Goal: Task Accomplishment & Management: Use online tool/utility

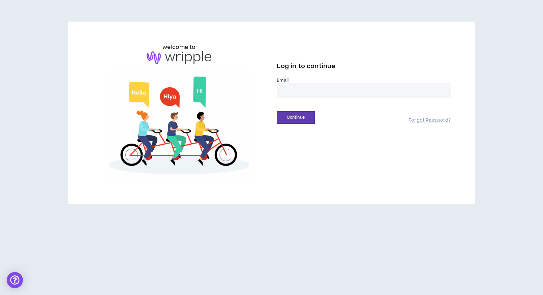
click at [295, 97] on input "email" at bounding box center [364, 90] width 174 height 14
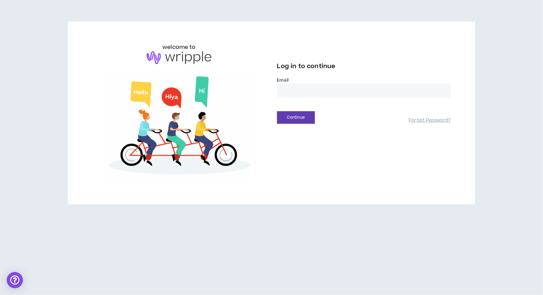
type input "**********"
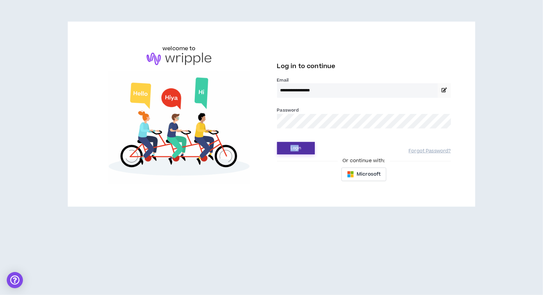
drag, startPoint x: 300, startPoint y: 98, endPoint x: 299, endPoint y: 150, distance: 52.2
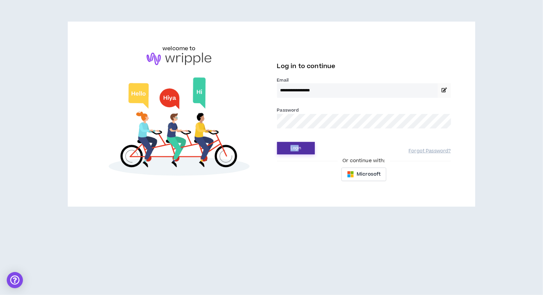
click at [299, 150] on form "**********" at bounding box center [364, 115] width 174 height 77
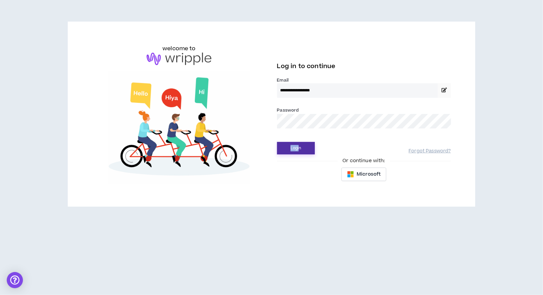
click at [299, 150] on button "Login" at bounding box center [296, 148] width 38 height 12
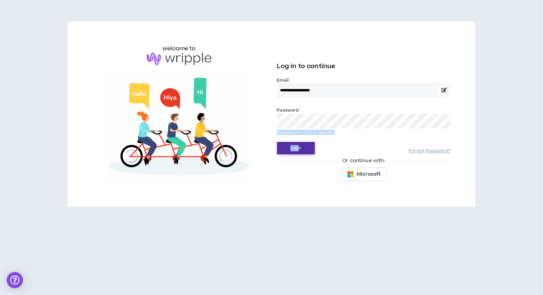
click at [294, 144] on button "Login" at bounding box center [296, 148] width 38 height 12
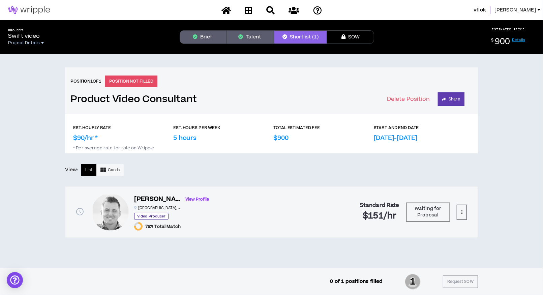
click at [30, 40] on span "Project Details" at bounding box center [24, 42] width 32 height 5
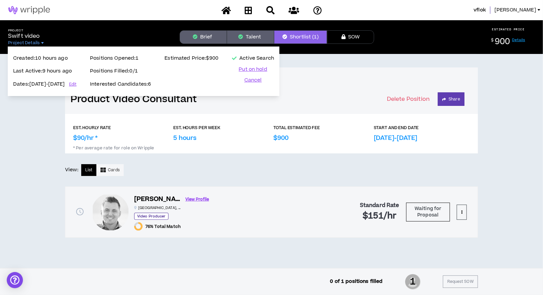
click at [151, 83] on p "Interested Candidates: 6" at bounding box center [120, 84] width 61 height 7
click at [259, 184] on div "EST. HOURLY RATE $90/hr * EST. HOURS PER WEEK 5 hours TOTAL ESTIMATED FEE $900 …" at bounding box center [271, 175] width 413 height 123
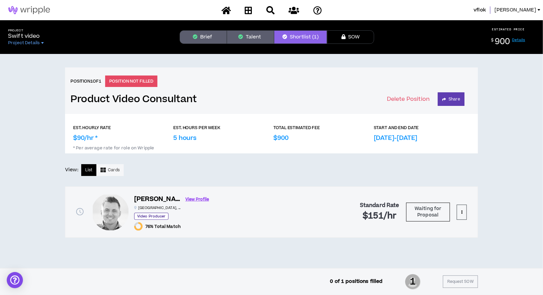
click at [88, 169] on div "List Cards" at bounding box center [102, 170] width 42 height 12
click at [116, 167] on span "Cards" at bounding box center [114, 170] width 12 height 6
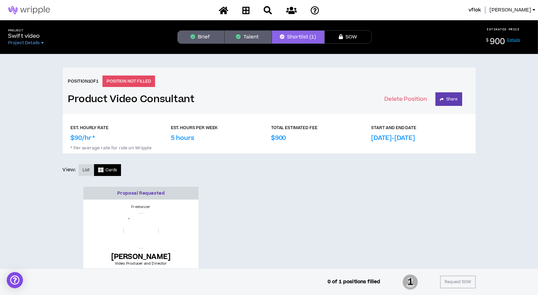
click at [84, 169] on span "List" at bounding box center [86, 170] width 7 height 6
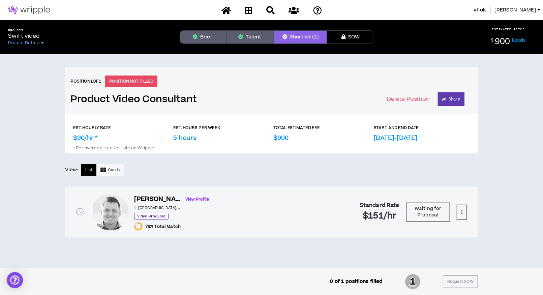
click at [248, 36] on button "Talent" at bounding box center [250, 36] width 47 height 13
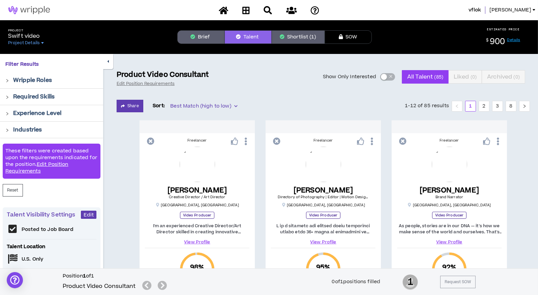
click at [387, 77] on button "Show Only Interested" at bounding box center [387, 76] width 15 height 7
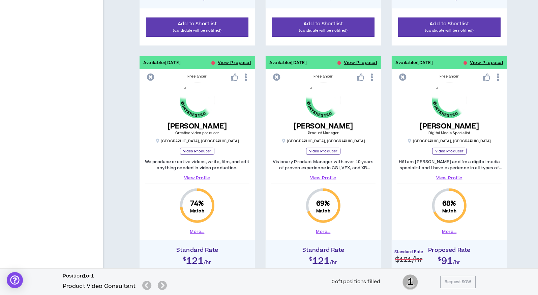
scroll to position [328, 0]
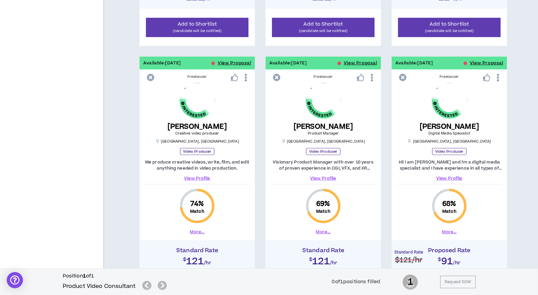
click at [452, 177] on link "View Profile" at bounding box center [449, 178] width 104 height 6
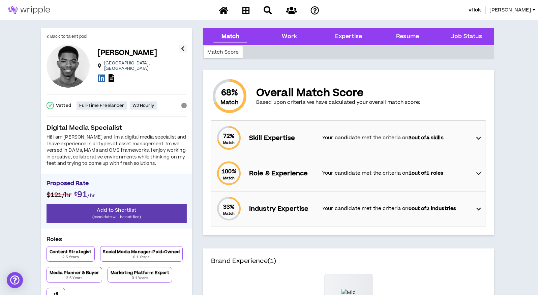
scroll to position [328, 0]
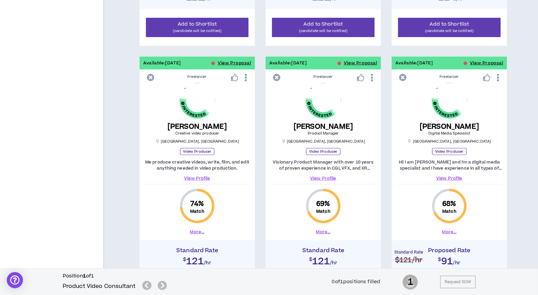
click at [326, 177] on link "View Profile" at bounding box center [323, 178] width 104 height 6
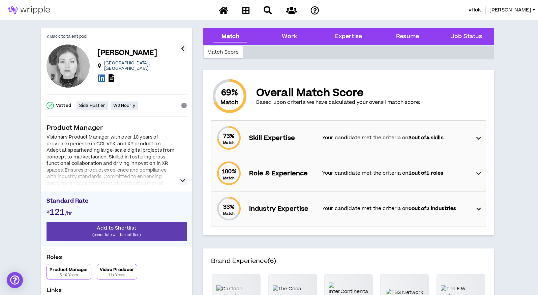
click at [182, 181] on icon "button" at bounding box center [182, 181] width 5 height 8
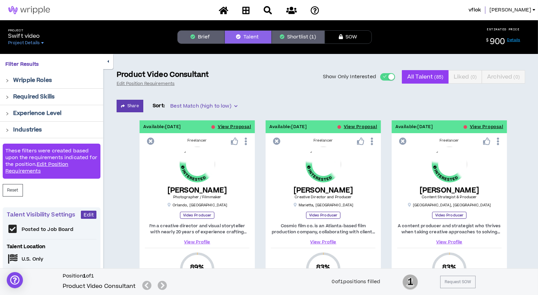
scroll to position [328, 0]
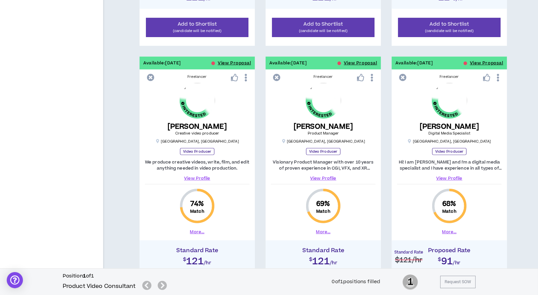
click at [204, 177] on link "View Profile" at bounding box center [197, 178] width 104 height 6
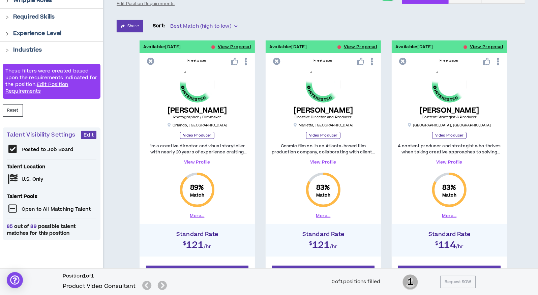
scroll to position [80, 0]
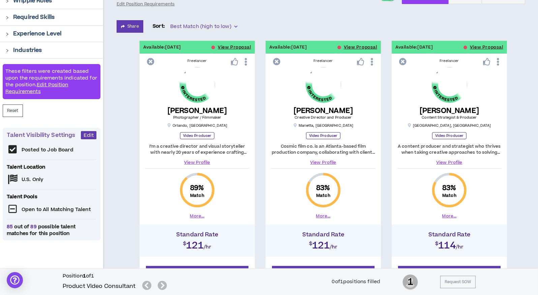
click at [323, 160] on link "View Profile" at bounding box center [323, 162] width 104 height 6
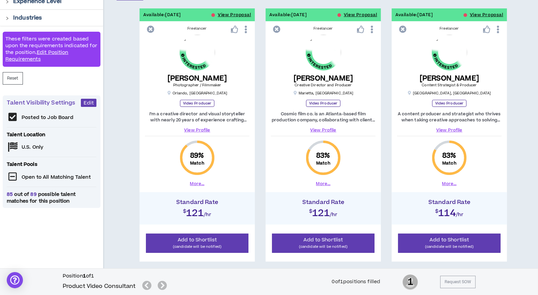
scroll to position [98, 0]
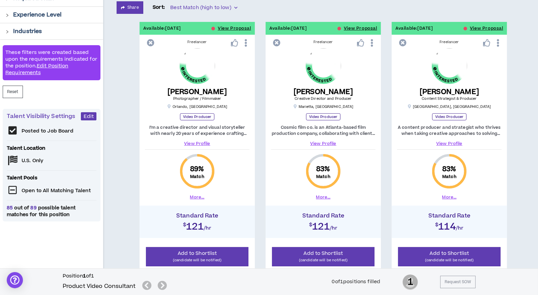
click at [453, 143] on link "View Profile" at bounding box center [449, 144] width 104 height 6
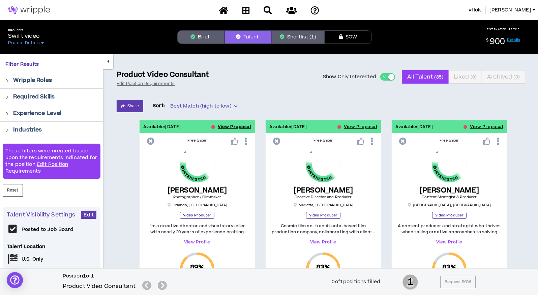
click at [239, 124] on button "View Proposal" at bounding box center [234, 126] width 33 height 13
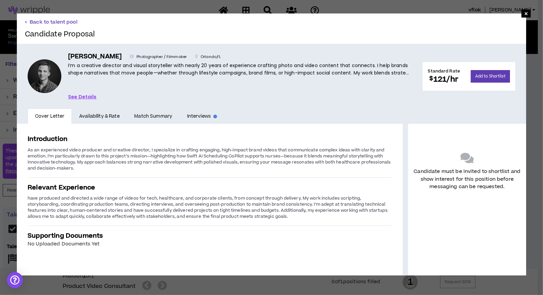
click at [49, 19] on button "Back to talent pool" at bounding box center [51, 22] width 53 height 6
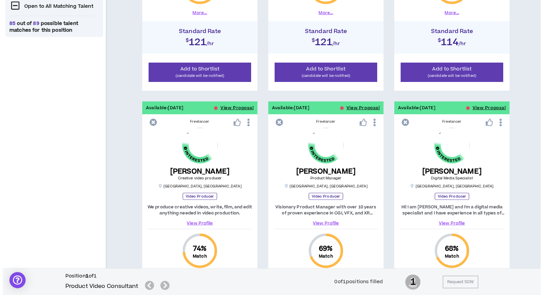
scroll to position [328, 0]
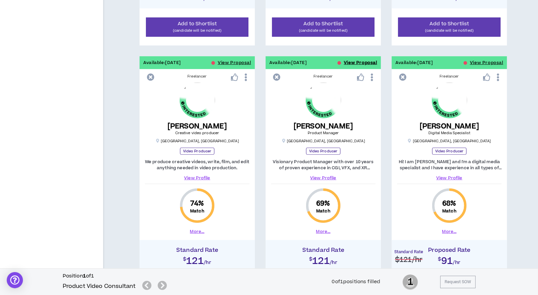
click at [369, 61] on button "View Proposal" at bounding box center [360, 62] width 33 height 13
